Goal: Task Accomplishment & Management: Use online tool/utility

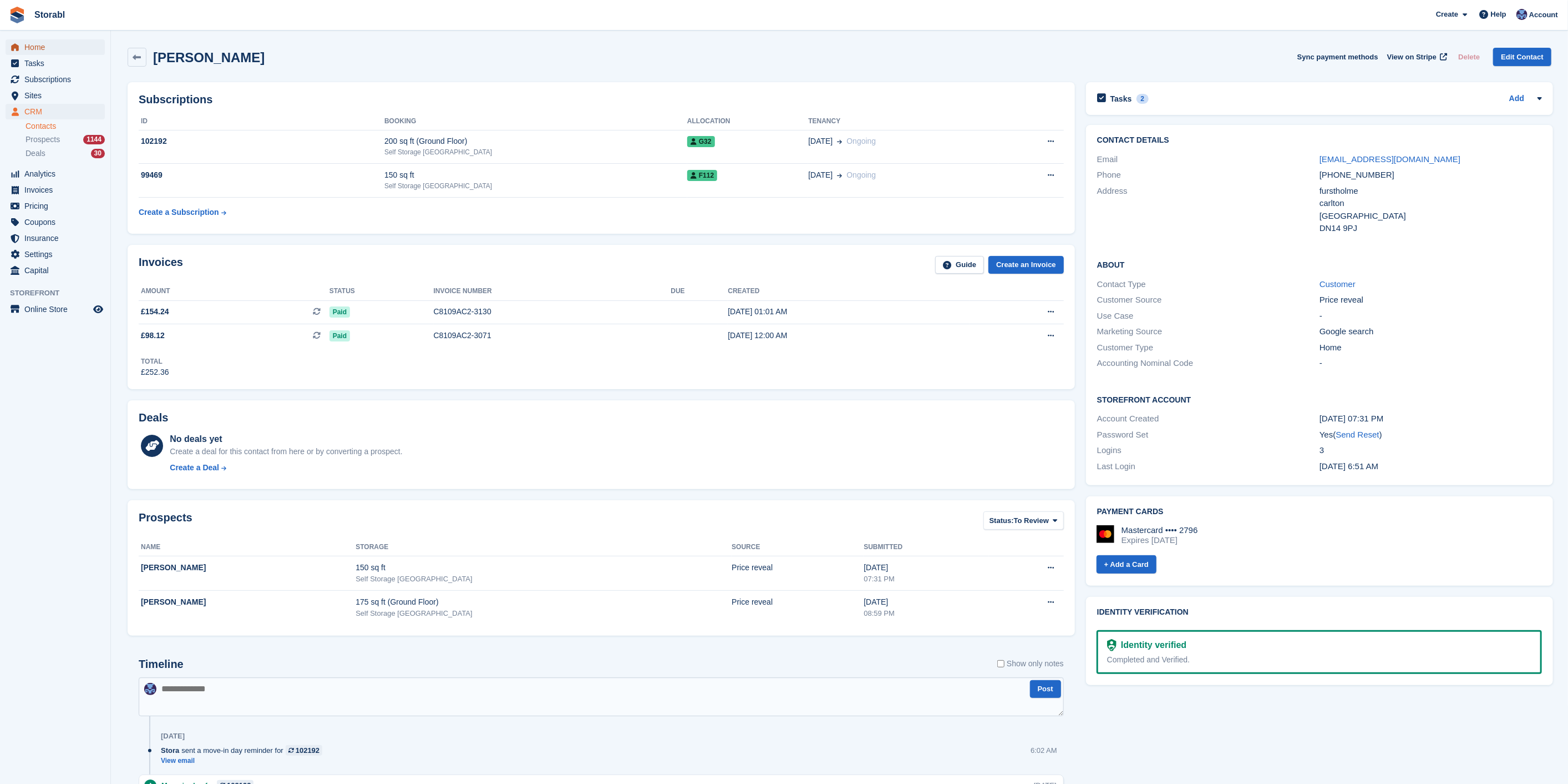
click at [46, 51] on span "Home" at bounding box center [57, 47] width 66 height 15
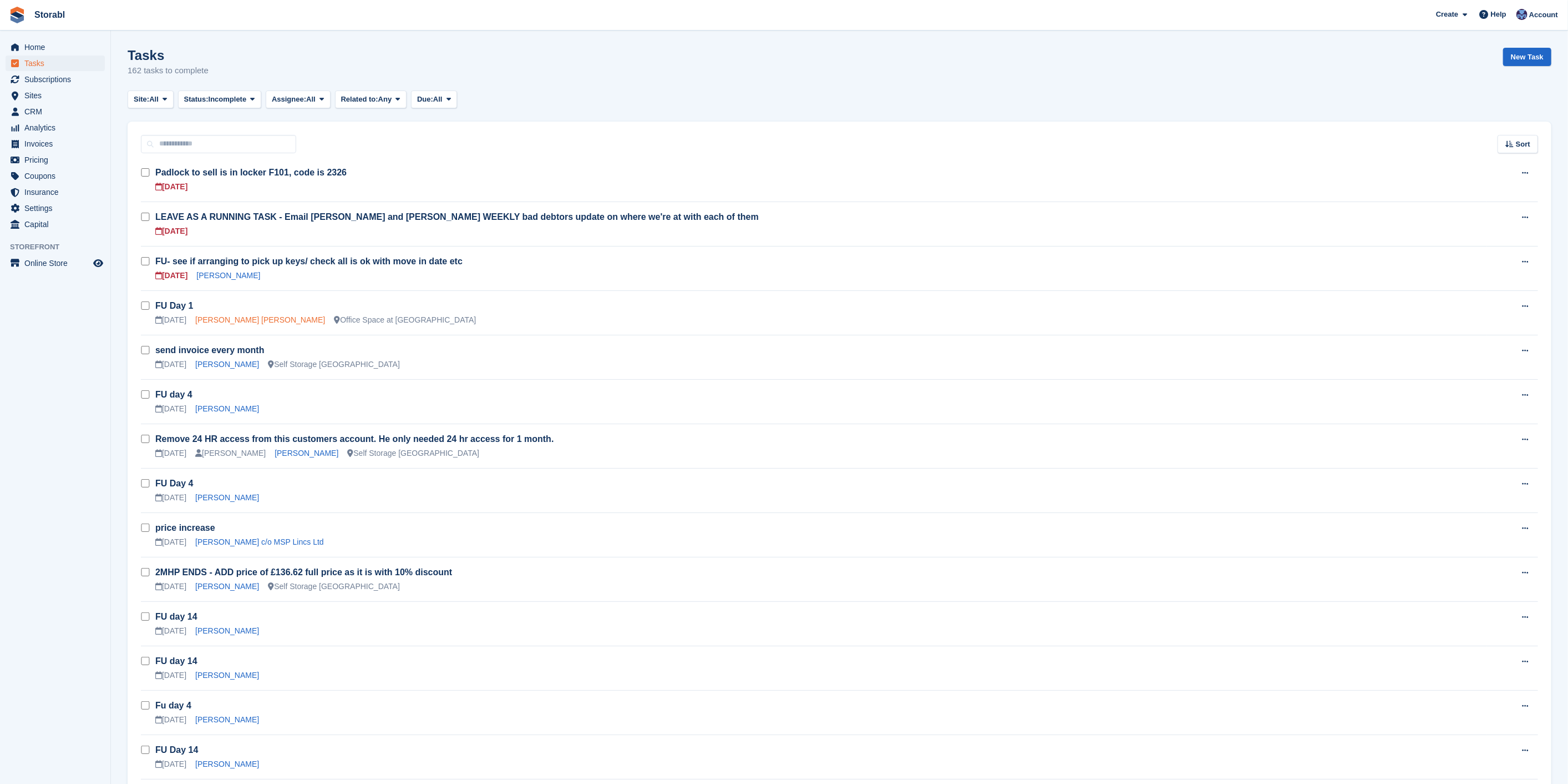
click at [256, 320] on link "Matthew Thomas Shaw" at bounding box center [260, 319] width 130 height 9
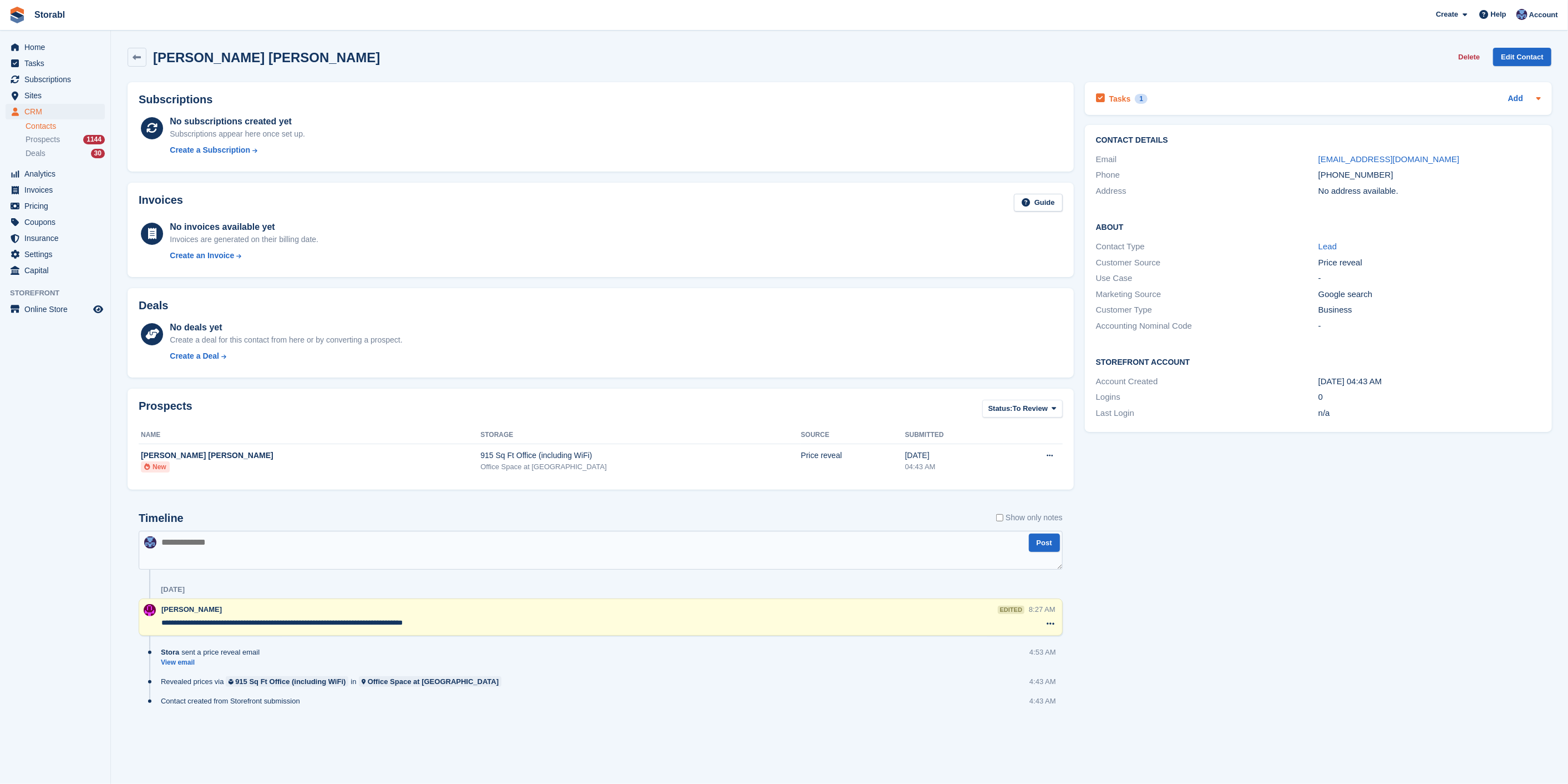
click at [1356, 104] on div "Tasks 1 Add" at bounding box center [1318, 98] width 445 height 15
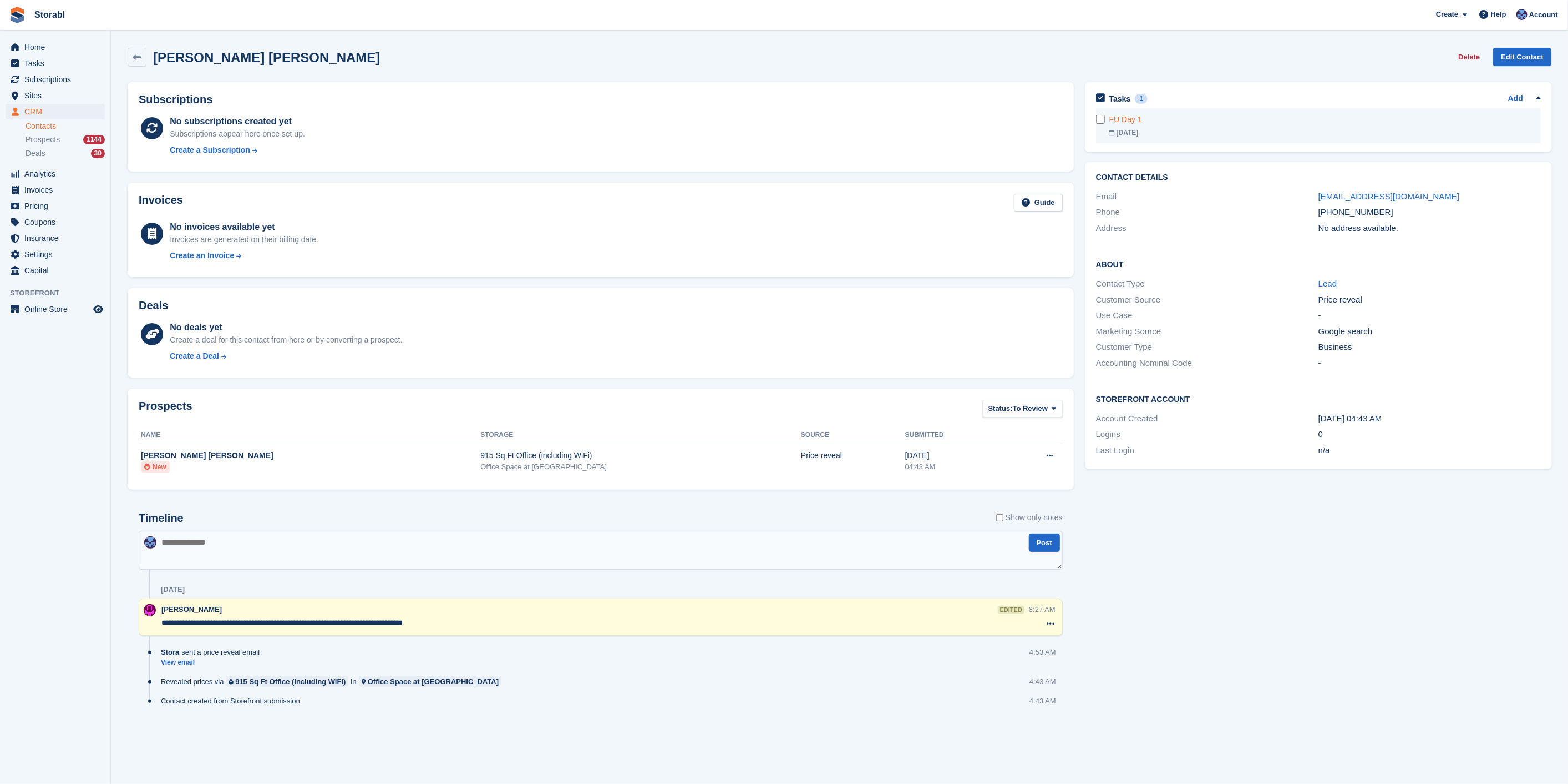
click at [1282, 127] on div "23 Aug" at bounding box center [1325, 133] width 432 height 10
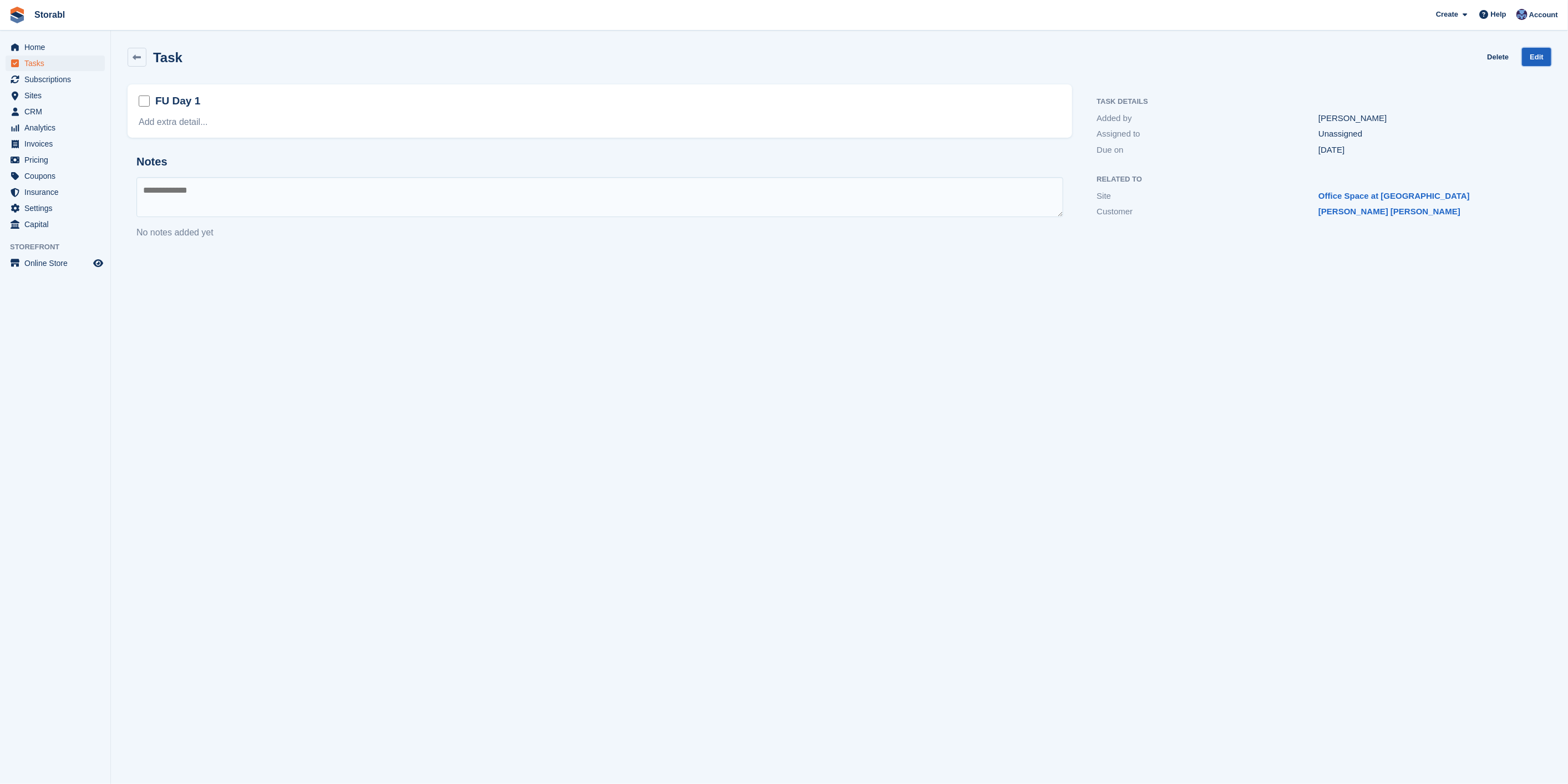
click at [1535, 58] on link "Edit" at bounding box center [1537, 56] width 29 height 18
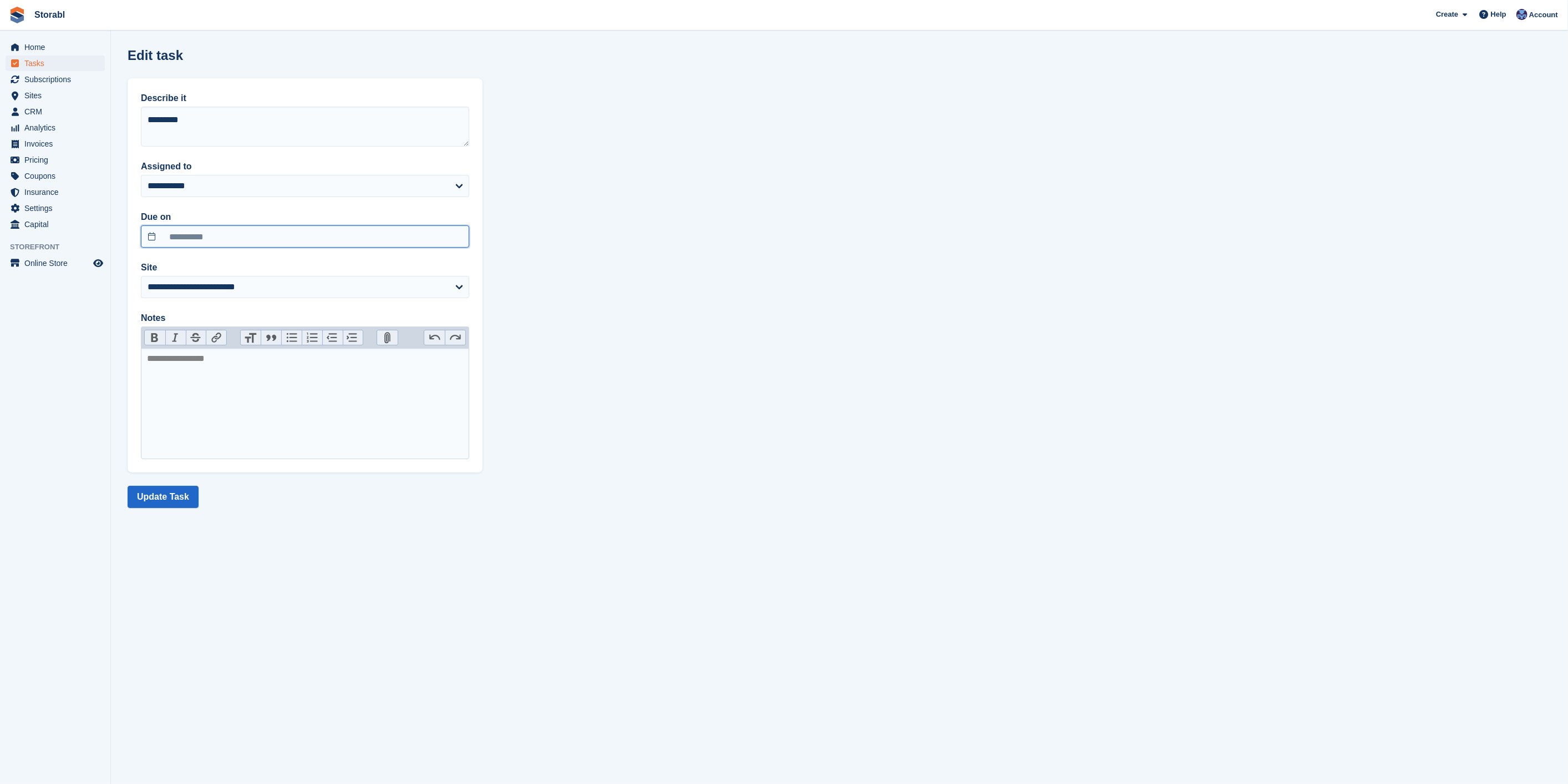
click at [286, 235] on input "**********" at bounding box center [305, 237] width 329 height 22
click at [183, 382] on span "25" at bounding box center [177, 380] width 22 height 22
type input "**********"
click at [183, 497] on button "Update Task" at bounding box center [163, 497] width 71 height 22
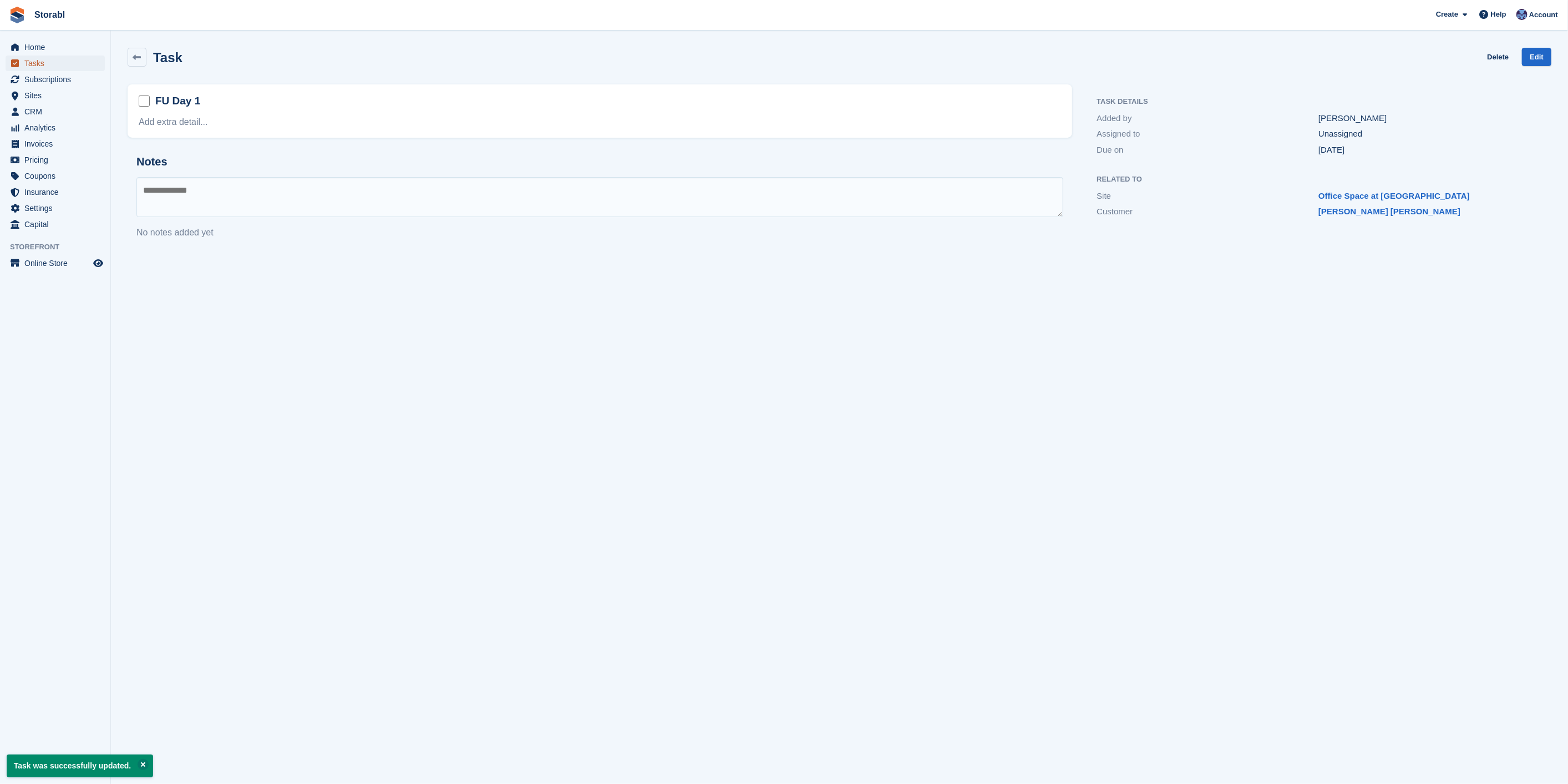
click at [55, 63] on span "Tasks" at bounding box center [57, 63] width 66 height 15
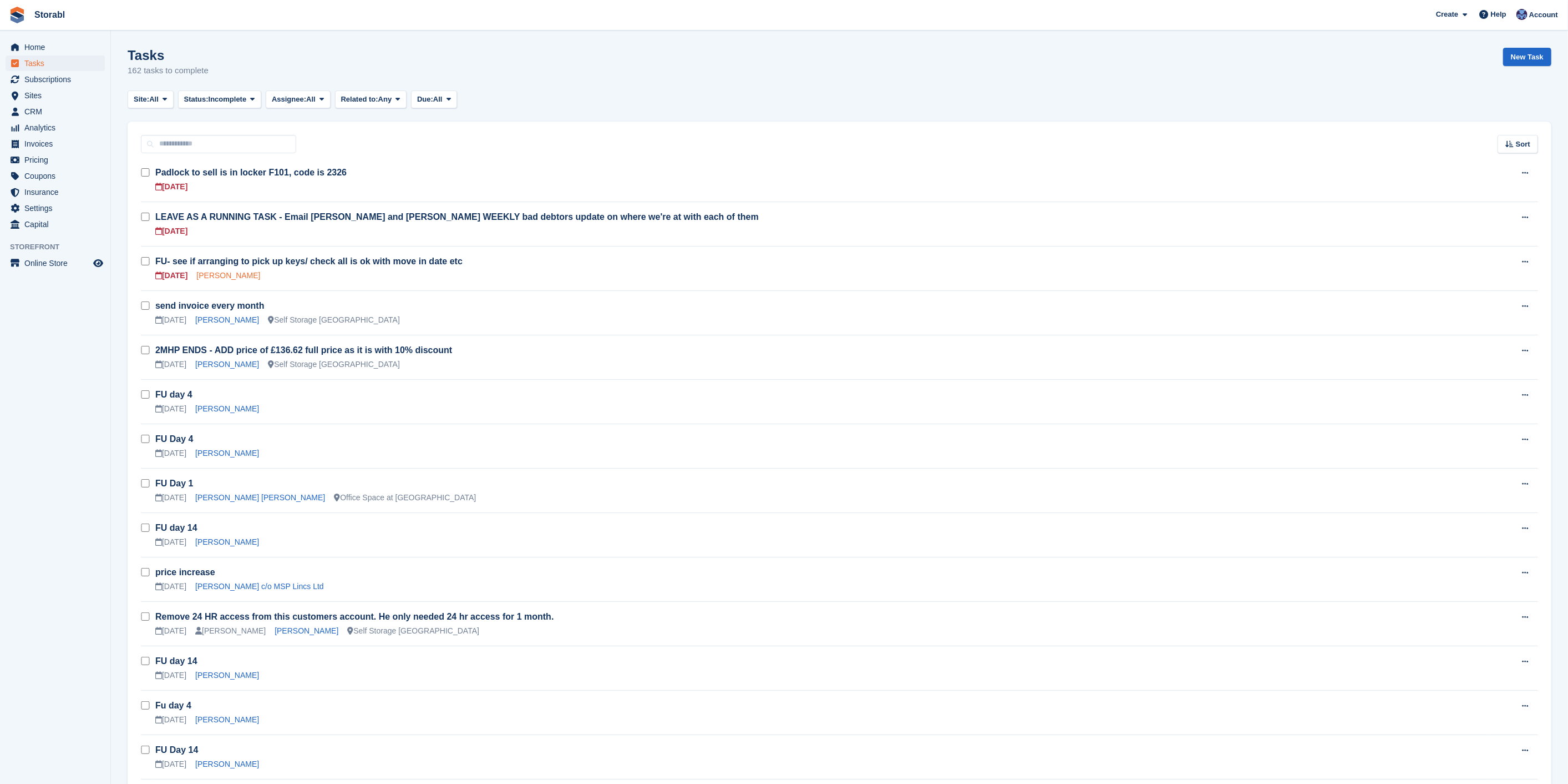
click at [202, 275] on link "Ashley Lovell" at bounding box center [228, 275] width 64 height 9
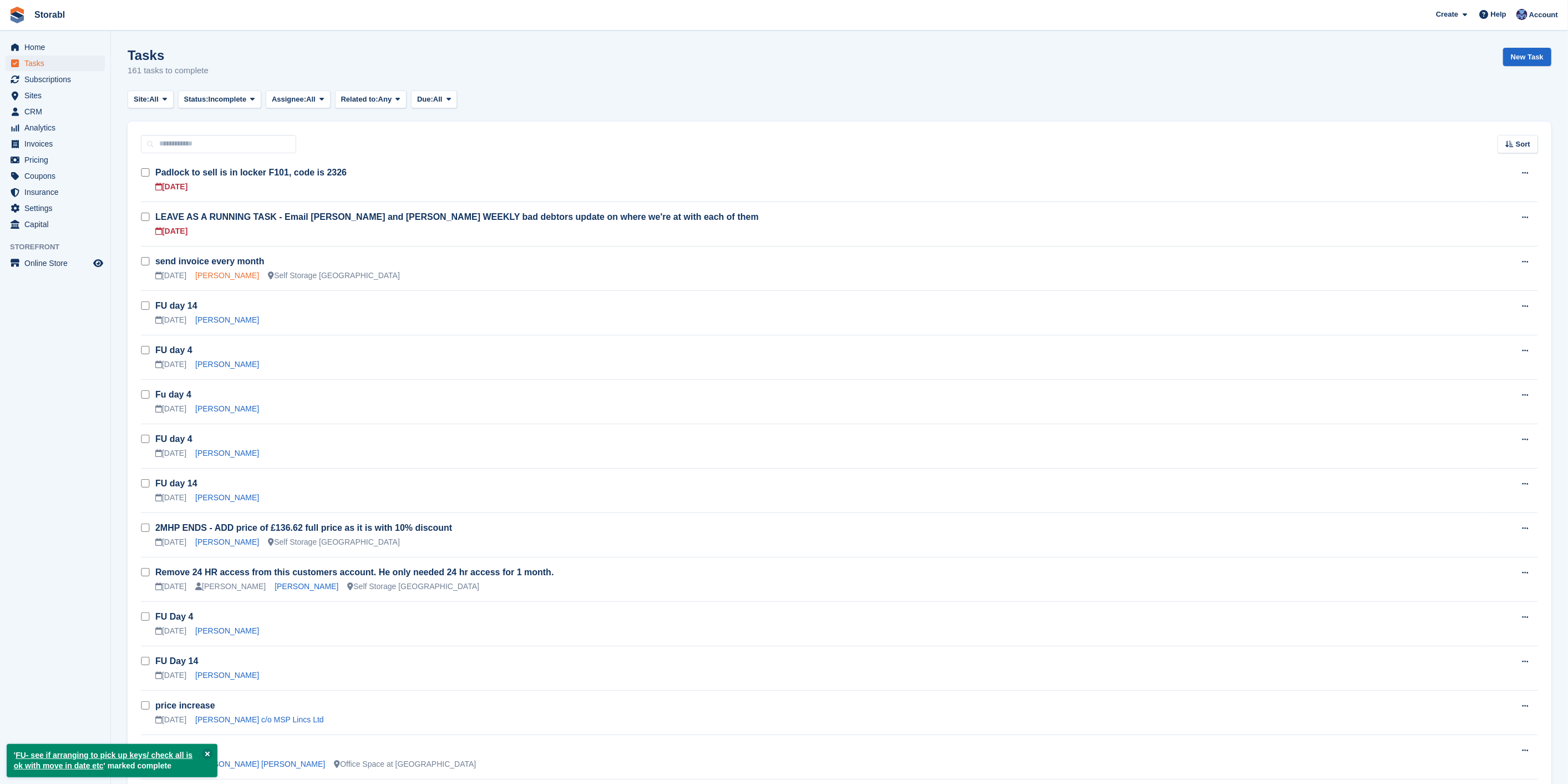
click at [225, 275] on link "Jack Bower" at bounding box center [227, 275] width 64 height 9
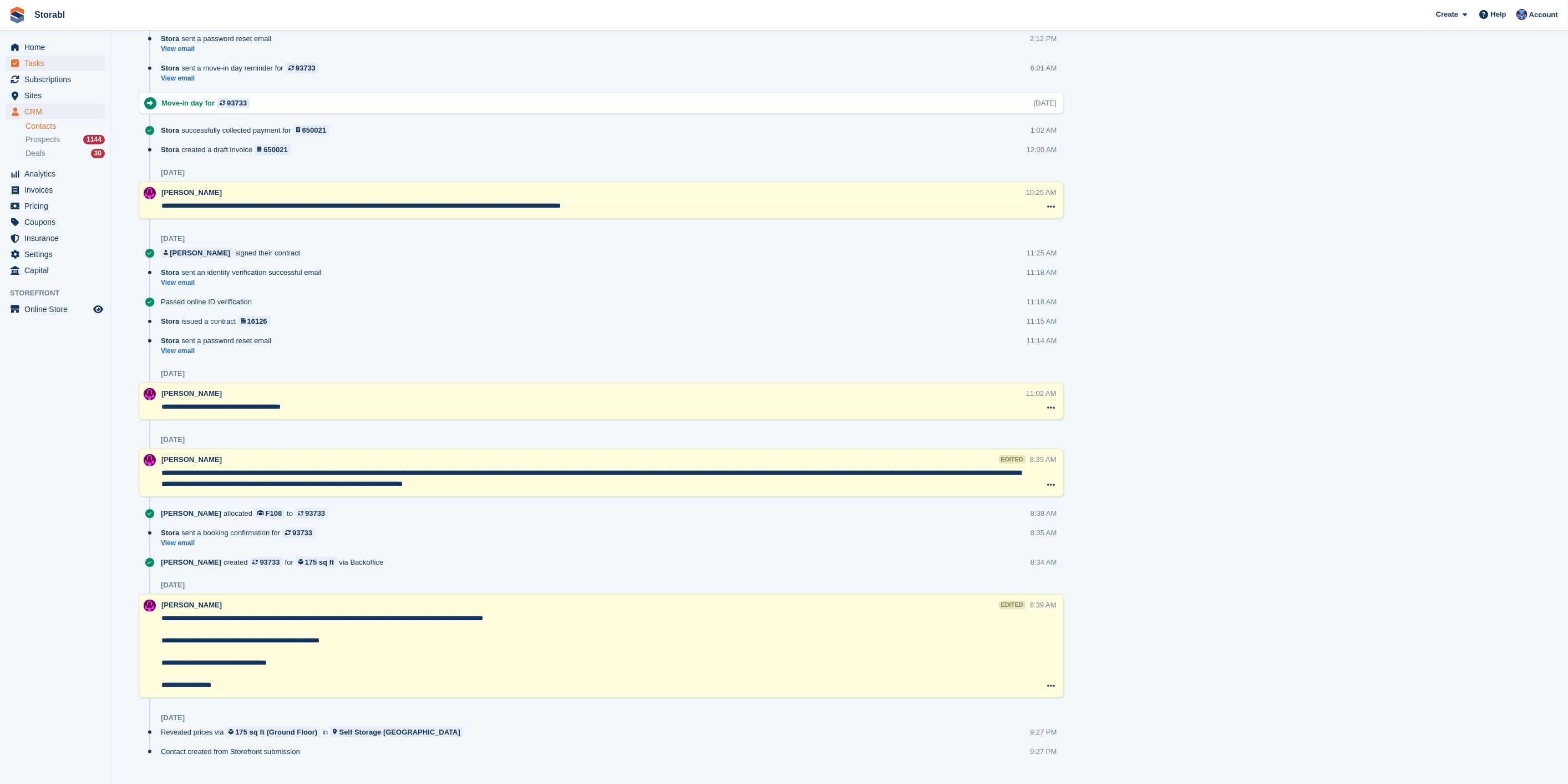
scroll to position [723, 0]
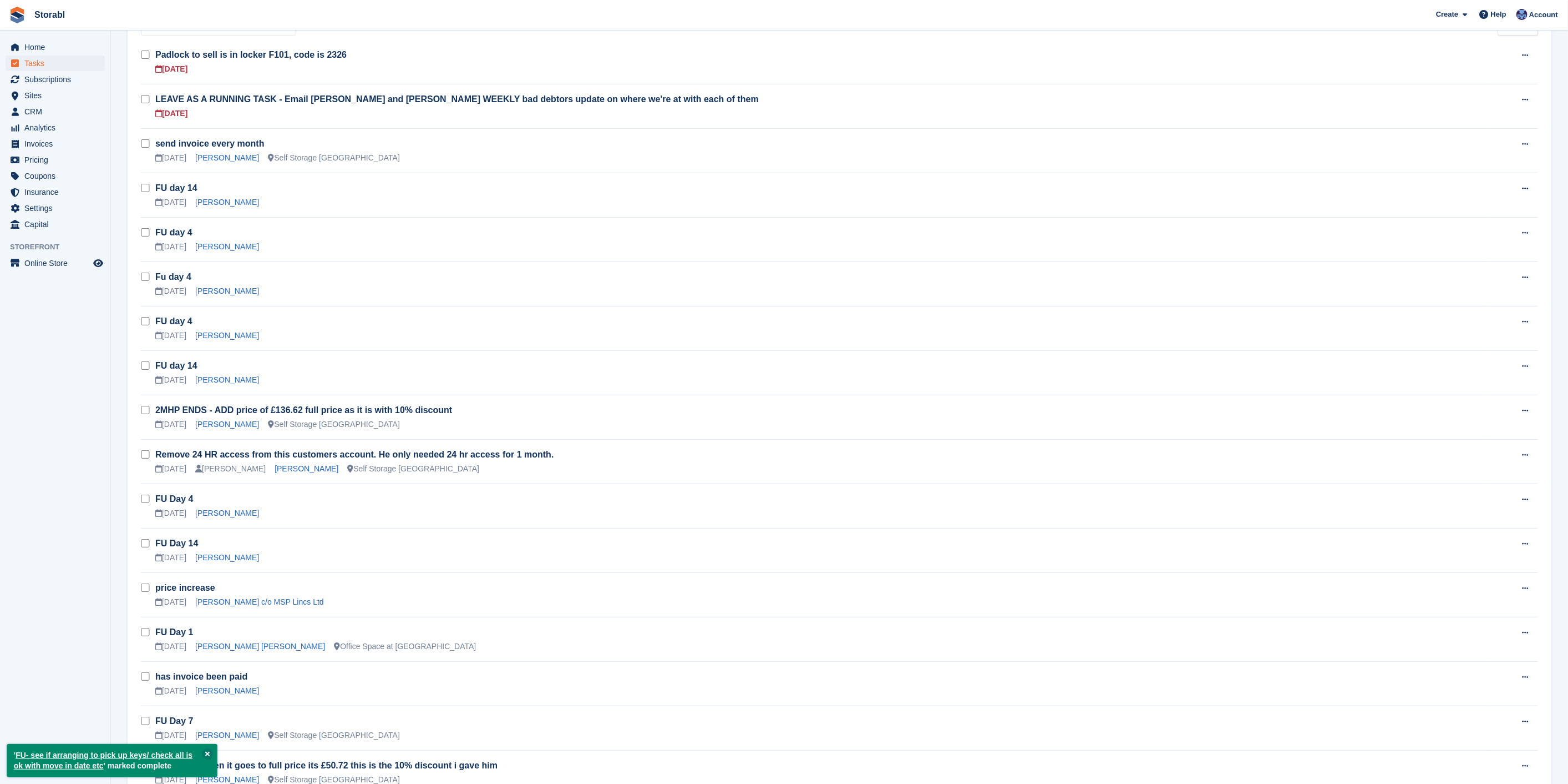
scroll to position [246, 0]
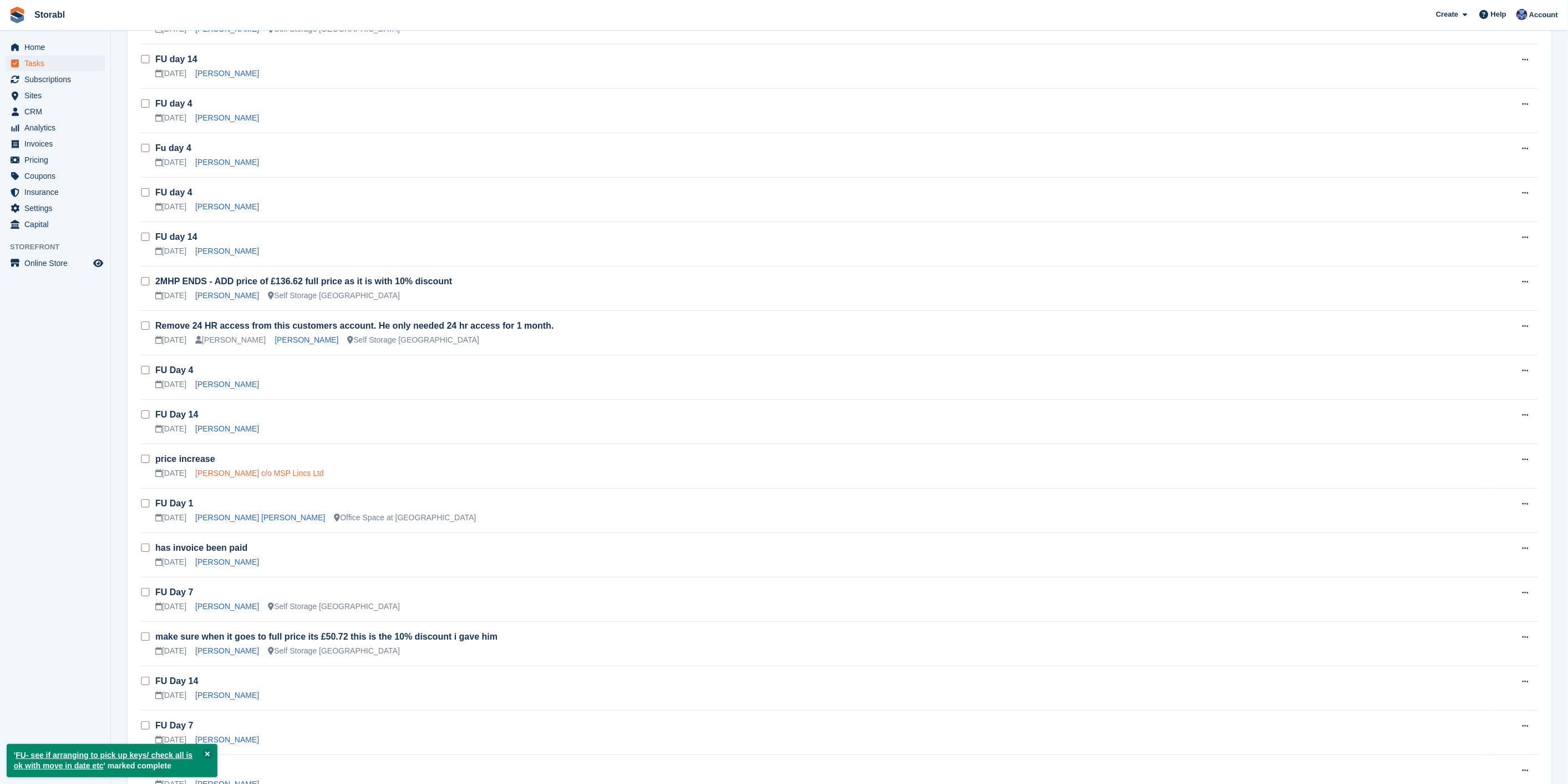
click at [244, 474] on link "Mark Kulleseid c/o MSP Lincs Ltd" at bounding box center [260, 472] width 129 height 9
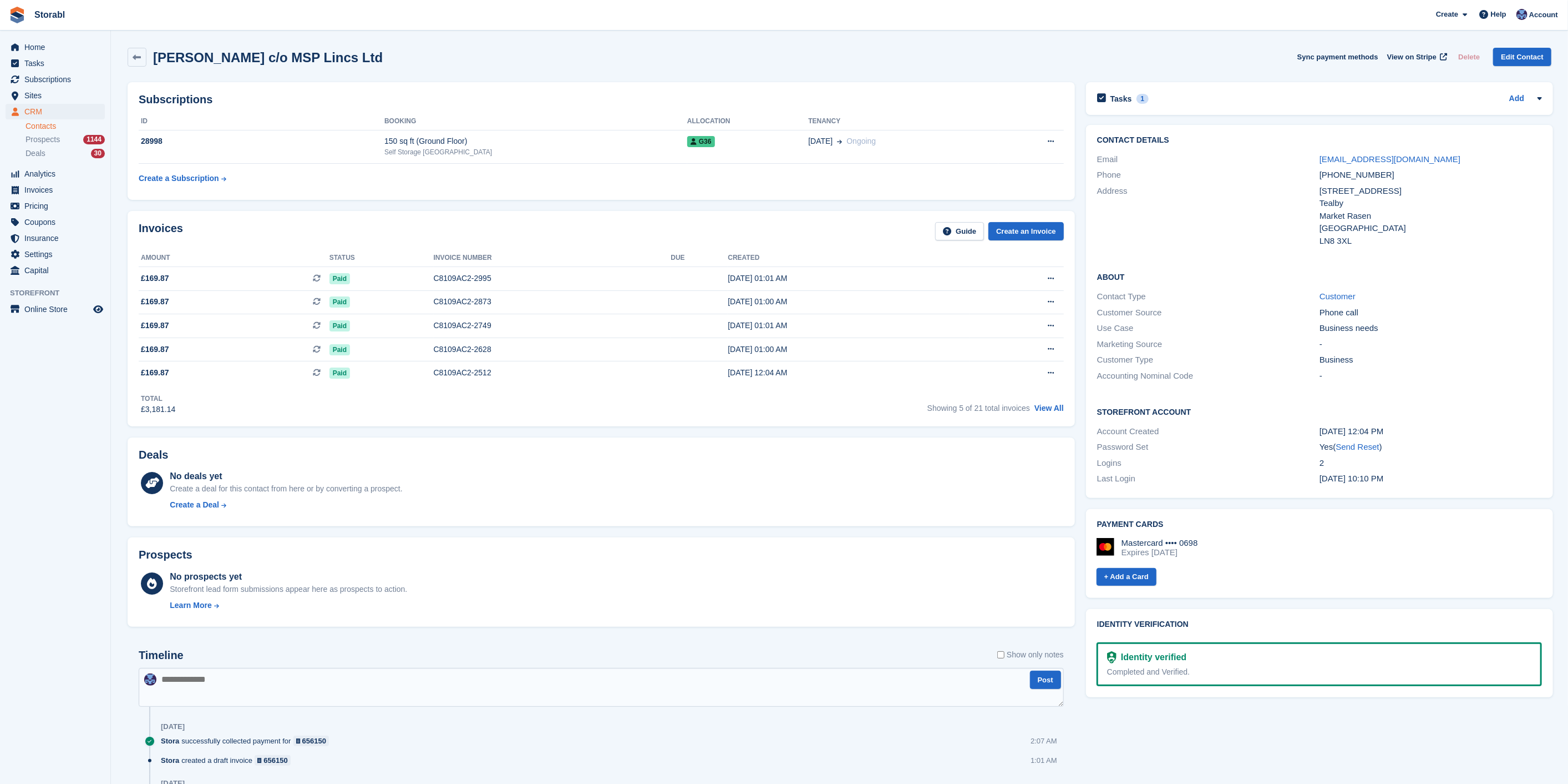
scroll to position [246, 0]
